Goal: Task Accomplishment & Management: Use online tool/utility

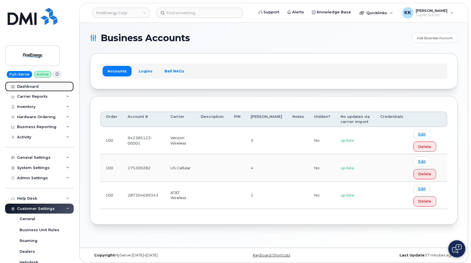
click at [29, 85] on div "Dashboard" at bounding box center [28, 86] width 22 height 5
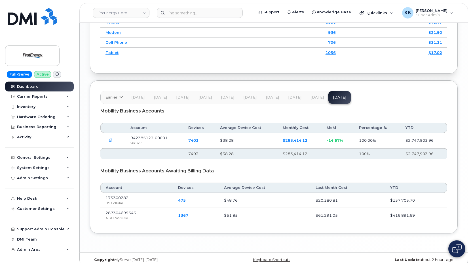
scroll to position [701, 0]
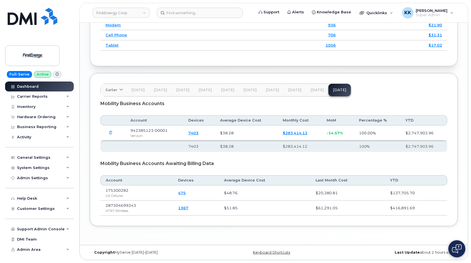
click at [300, 133] on link "$283,414.12" at bounding box center [295, 132] width 25 height 5
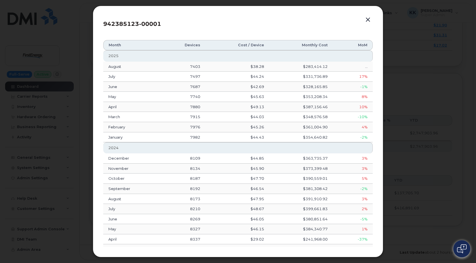
drag, startPoint x: 366, startPoint y: 22, endPoint x: 387, endPoint y: 25, distance: 20.7
click at [366, 21] on button "button" at bounding box center [368, 20] width 9 height 8
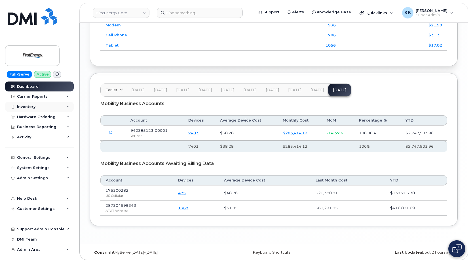
click at [36, 104] on div "Inventory" at bounding box center [39, 107] width 69 height 10
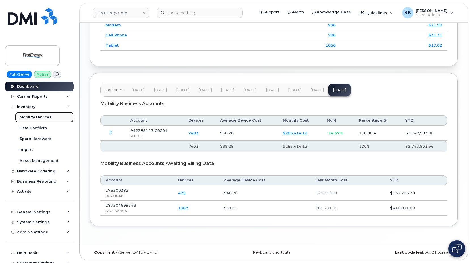
click at [34, 116] on div "Mobility Devices" at bounding box center [36, 117] width 32 height 5
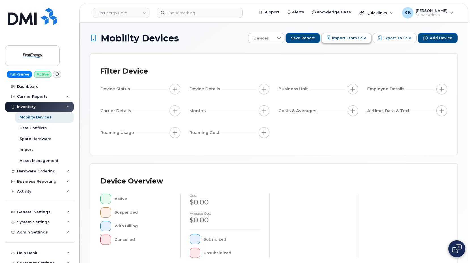
click at [355, 37] on span "Import from CSV" at bounding box center [349, 37] width 34 height 5
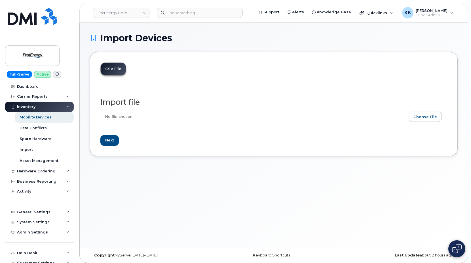
click at [423, 117] on input "file" at bounding box center [271, 117] width 342 height 13
type input "C:\fakepath\FirstEnergy Verizon Inventory August 2025.csv"
click at [105, 143] on input "Next" at bounding box center [109, 140] width 18 height 10
type input "Loading..."
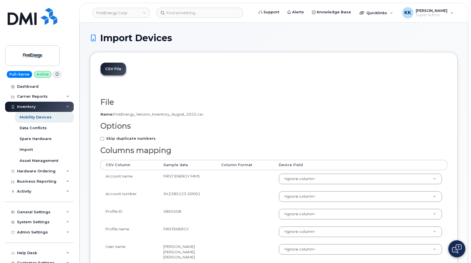
click at [116, 138] on strong "Skip duplicate numbers" at bounding box center [131, 138] width 50 height 5
click at [104, 138] on input "Skip duplicate numbers" at bounding box center [102, 139] width 4 height 4
checkbox input "true"
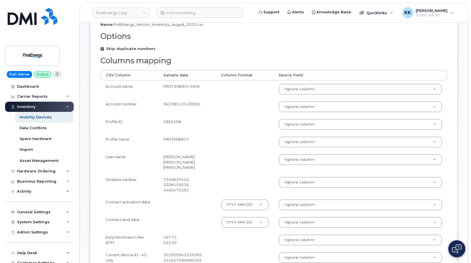
scroll to position [87, 0]
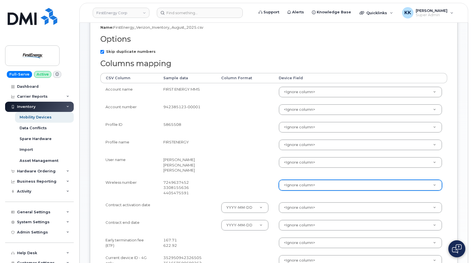
click at [323, 186] on body "FirstEnergy Corp Support Alerts Knowledge Base Quicklinks Suspend / Cancel Devi…" at bounding box center [235, 196] width 471 height 567
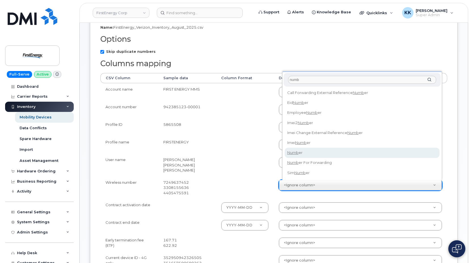
type input "numb"
select select "number"
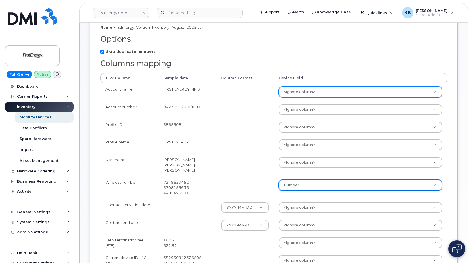
click at [292, 92] on body "FirstEnergy Corp Support Alerts Knowledge Base Quicklinks Suspend / Cancel Devi…" at bounding box center [235, 196] width 471 height 567
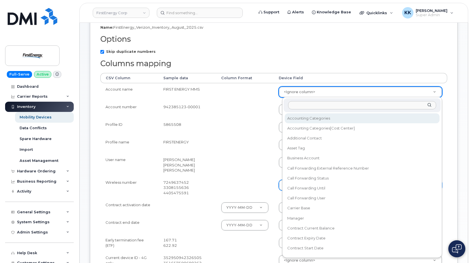
click at [233, 106] on body "FirstEnergy Corp Support Alerts Knowledge Base Quicklinks Suspend / Cancel Devi…" at bounding box center [235, 196] width 471 height 567
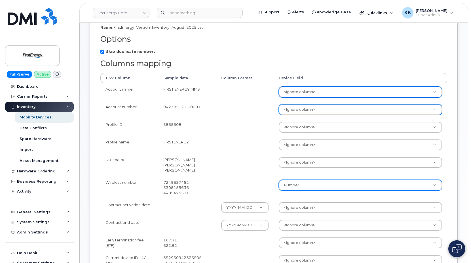
click at [301, 110] on body "FirstEnergy Corp Support Alerts Knowledge Base Quicklinks Suspend / Cancel Devi…" at bounding box center [235, 196] width 471 height 567
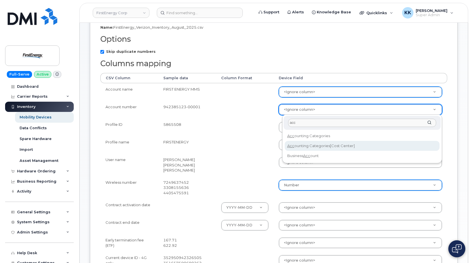
type input "acc"
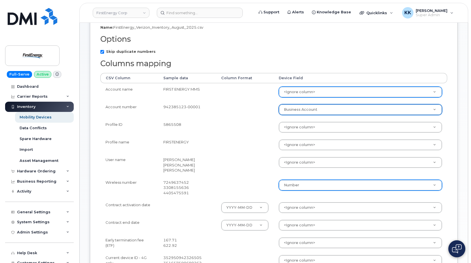
select select "business_account_id"
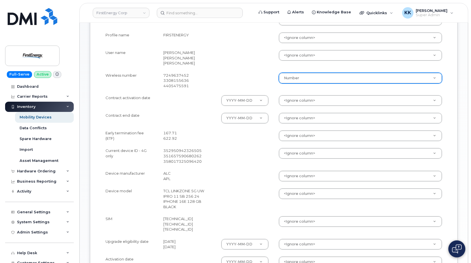
scroll to position [174, 0]
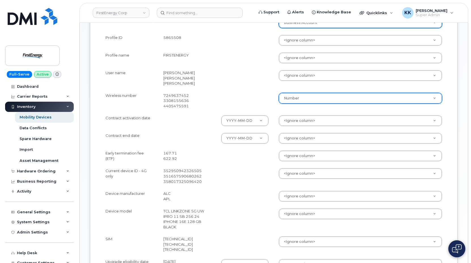
click at [309, 118] on body "FirstEnergy Corp Support Alerts Knowledge Base Quicklinks Suspend / Cancel Devi…" at bounding box center [235, 109] width 471 height 567
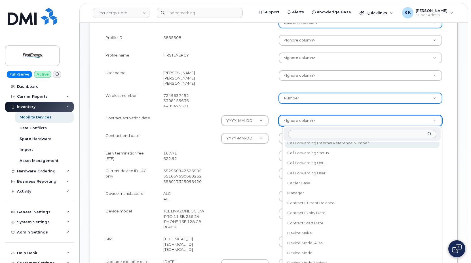
scroll to position [54, 0]
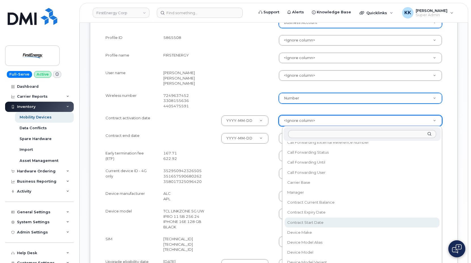
select select "contract_start_date"
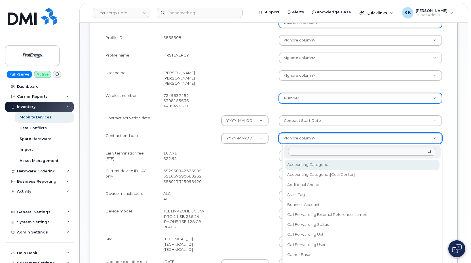
click at [300, 136] on body "FirstEnergy Corp Support Alerts Knowledge Base Quicklinks Suspend / Cancel Devi…" at bounding box center [235, 109] width 471 height 567
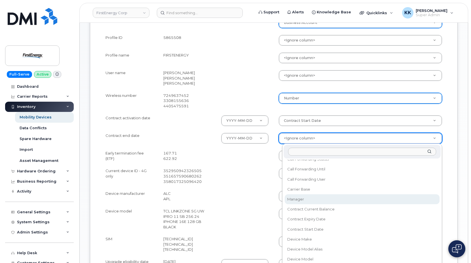
scroll to position [82, 0]
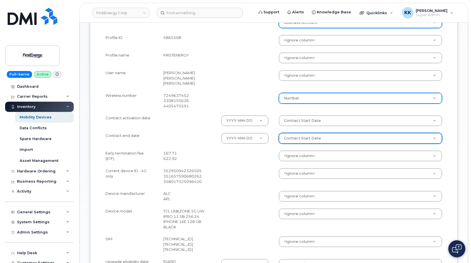
click at [304, 141] on body "FirstEnergy Corp Support Alerts Knowledge Base Quicklinks Suspend / Cancel Devi…" at bounding box center [235, 109] width 471 height 567
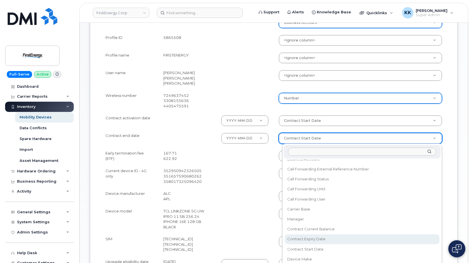
scroll to position [54, 0]
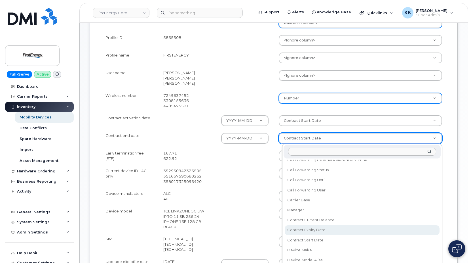
select select "contract_expiry_date"
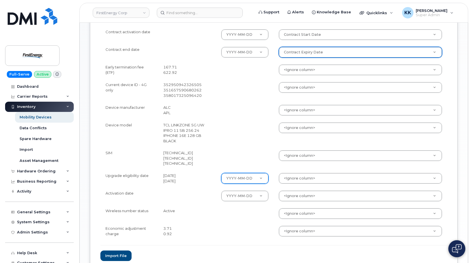
scroll to position [260, 0]
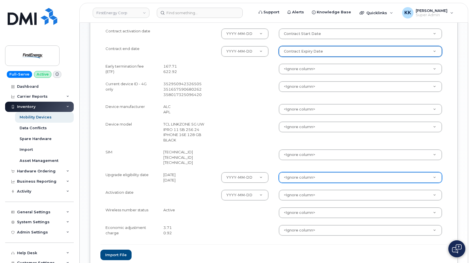
click at [290, 179] on body "FirstEnergy Corp Support Alerts Knowledge Base Quicklinks Suspend / Cancel Devi…" at bounding box center [235, 23] width 471 height 567
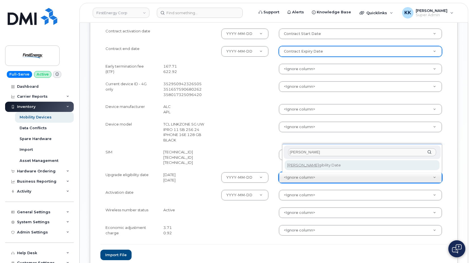
type input "eli"
select select "eligibility_date"
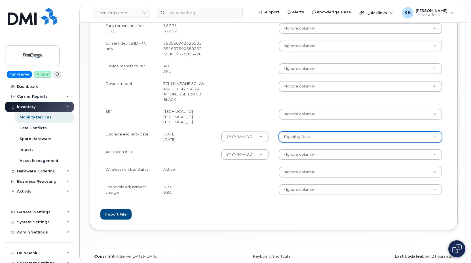
scroll to position [305, 0]
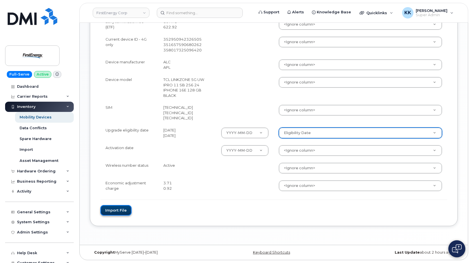
click at [117, 212] on button "Import file" at bounding box center [115, 210] width 31 height 10
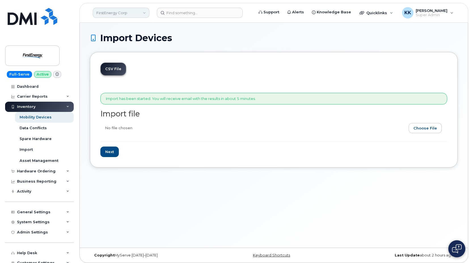
click at [128, 14] on link "FirstEnergy Corp" at bounding box center [121, 13] width 57 height 10
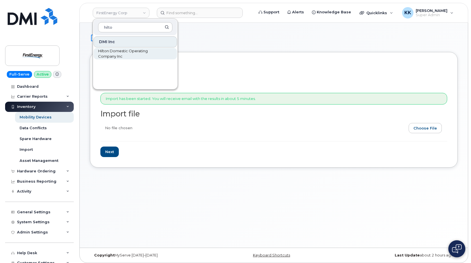
type input "hilto"
click at [121, 54] on span "Hilton Domestic Operating Company Inc" at bounding box center [130, 53] width 65 height 11
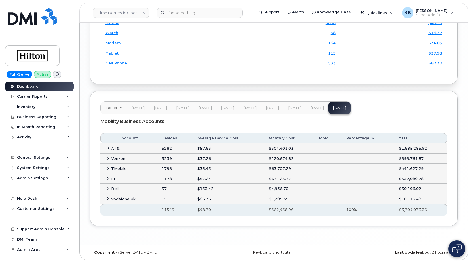
click at [108, 160] on icon at bounding box center [108, 158] width 4 height 4
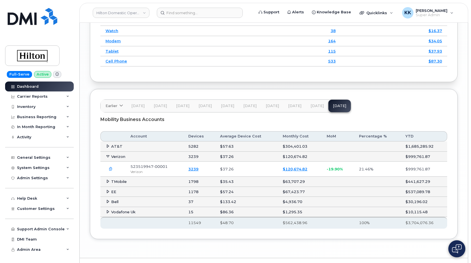
click at [293, 171] on link "$120,674.82" at bounding box center [295, 168] width 25 height 5
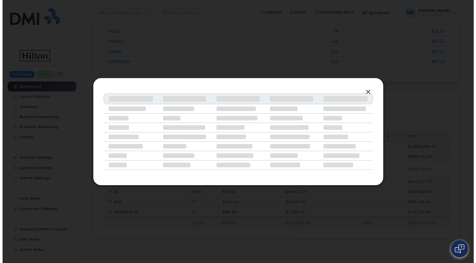
scroll to position [847, 0]
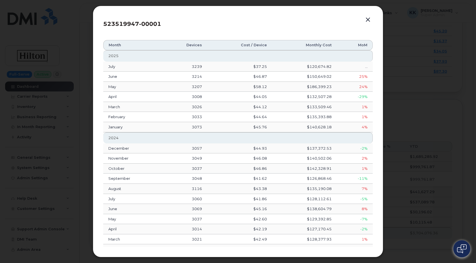
click at [367, 20] on button "button" at bounding box center [368, 20] width 9 height 8
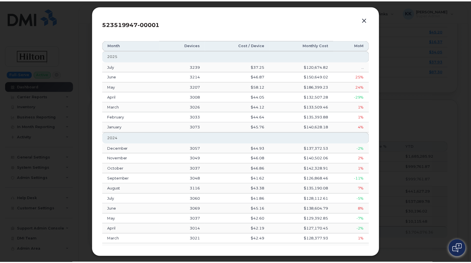
scroll to position [857, 0]
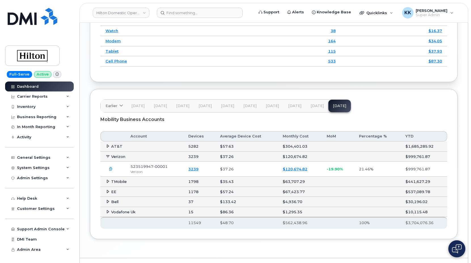
click at [111, 162] on td "Verizon" at bounding box center [141, 156] width 83 height 10
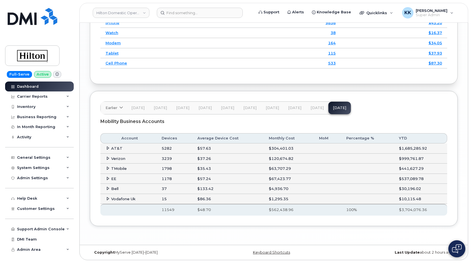
click at [108, 190] on icon at bounding box center [108, 188] width 4 height 4
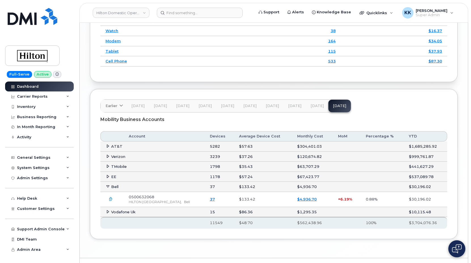
click at [113, 204] on button "button" at bounding box center [110, 199] width 10 height 10
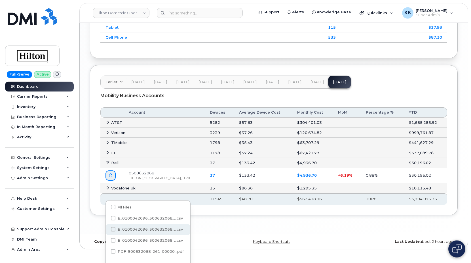
scroll to position [896, 0]
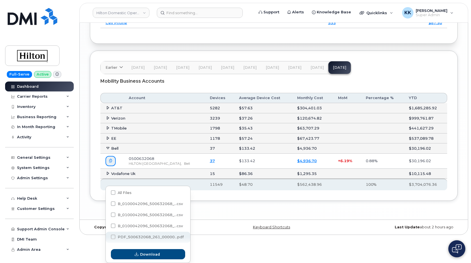
click at [136, 235] on span "PDF_500632068_261_00000...pdf" at bounding box center [151, 237] width 66 height 4
click at [107, 235] on input "PDF_500632068_261_00000...pdf" at bounding box center [105, 236] width 3 height 3
checkbox input "true"
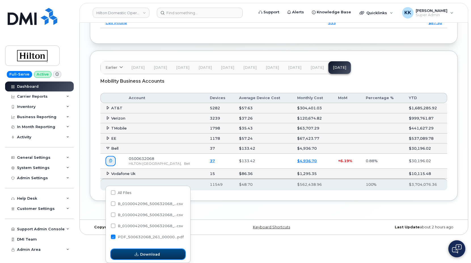
click at [146, 256] on span "Download" at bounding box center [150, 253] width 20 height 5
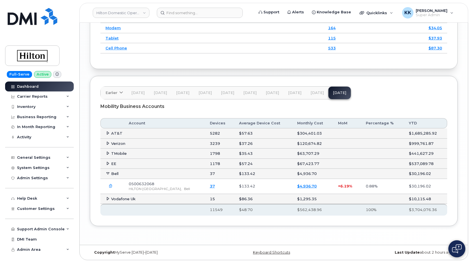
scroll to position [888, 0]
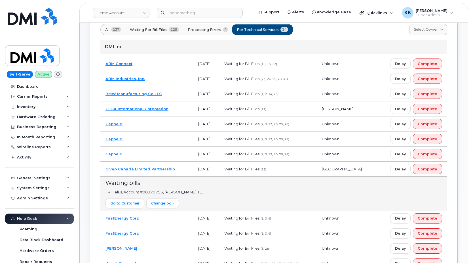
scroll to position [58, 0]
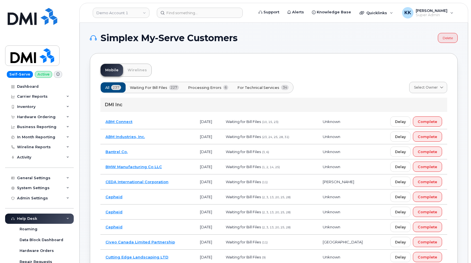
click at [203, 88] on span "Processing Errors" at bounding box center [204, 87] width 33 height 5
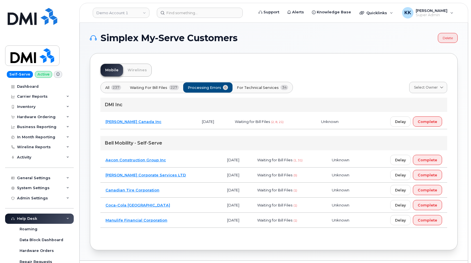
click at [202, 88] on div "All 237 Waiting for Bill Files 227 Processing Errors 6 For Technical Services 34" at bounding box center [196, 87] width 193 height 11
click at [255, 88] on span "For Technical Services" at bounding box center [258, 87] width 42 height 5
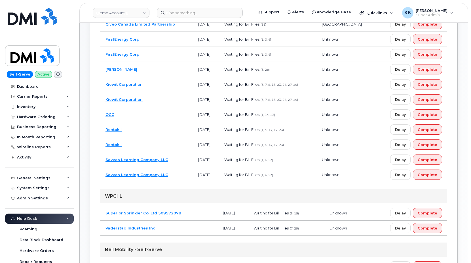
scroll to position [58, 0]
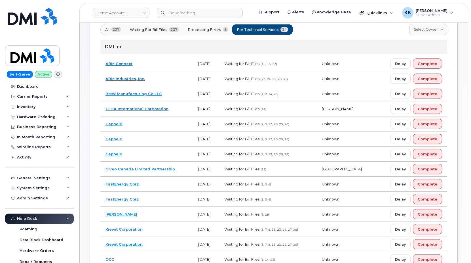
click at [174, 95] on td "BMW Manufacturing Co LLC" at bounding box center [146, 93] width 93 height 15
